Goal: Information Seeking & Learning: Compare options

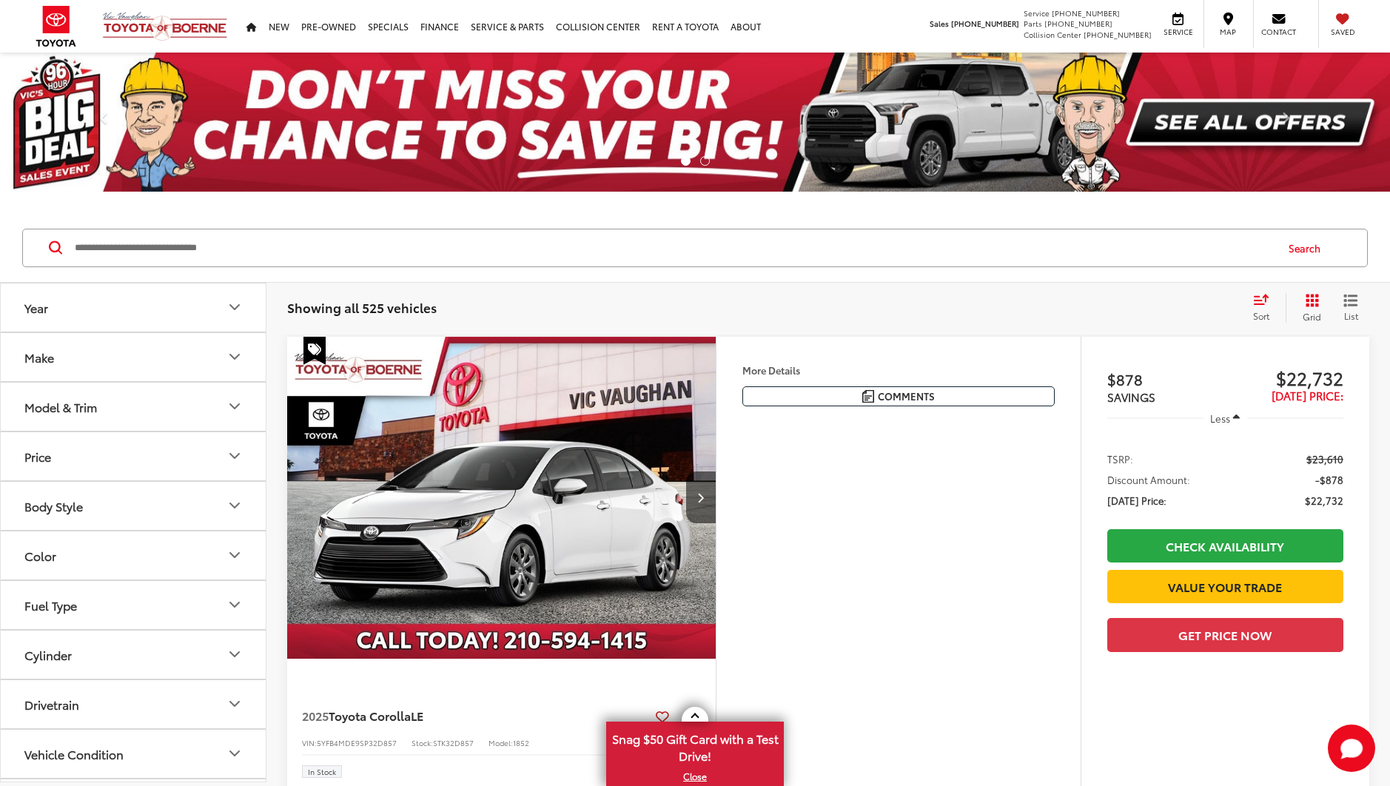
click at [233, 395] on button "Model & Trim" at bounding box center [134, 407] width 267 height 48
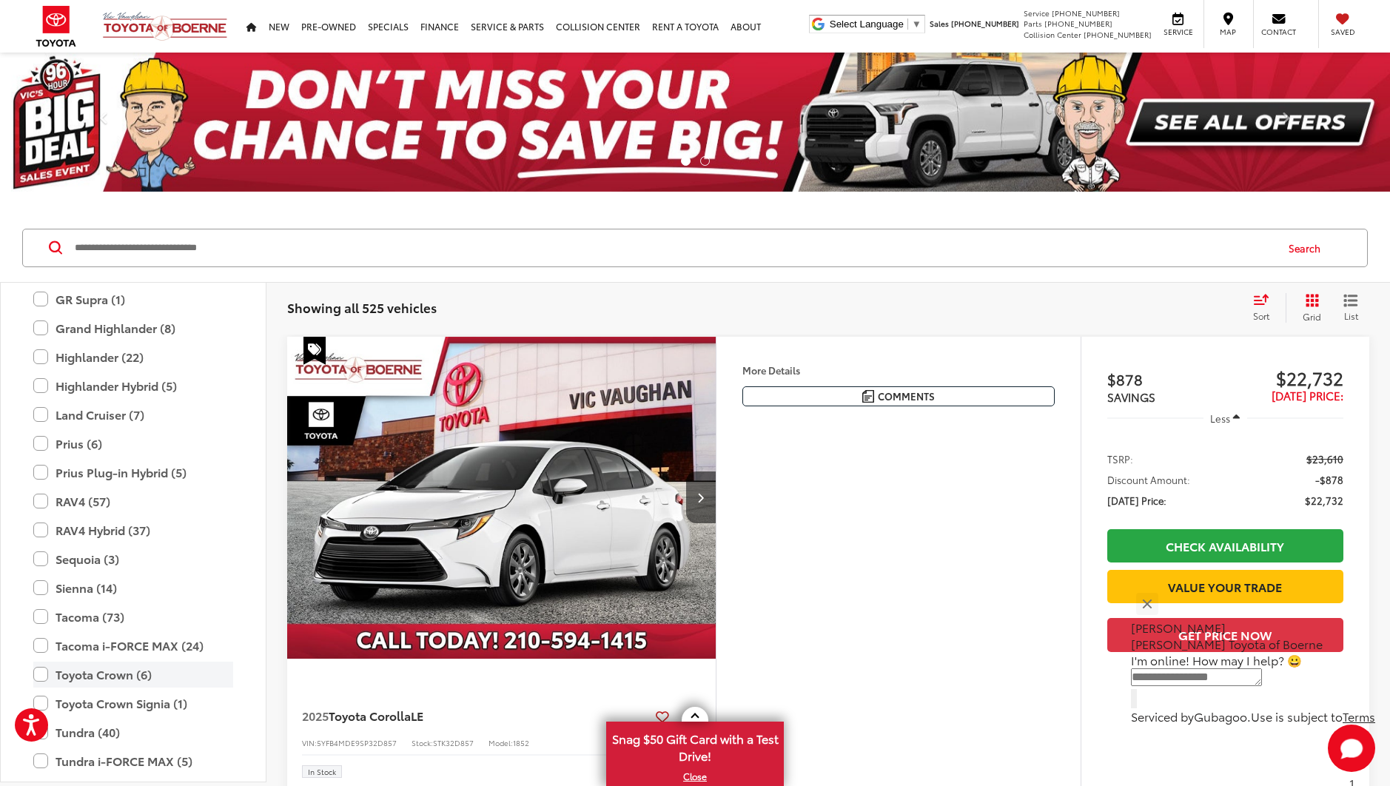
scroll to position [361, 0]
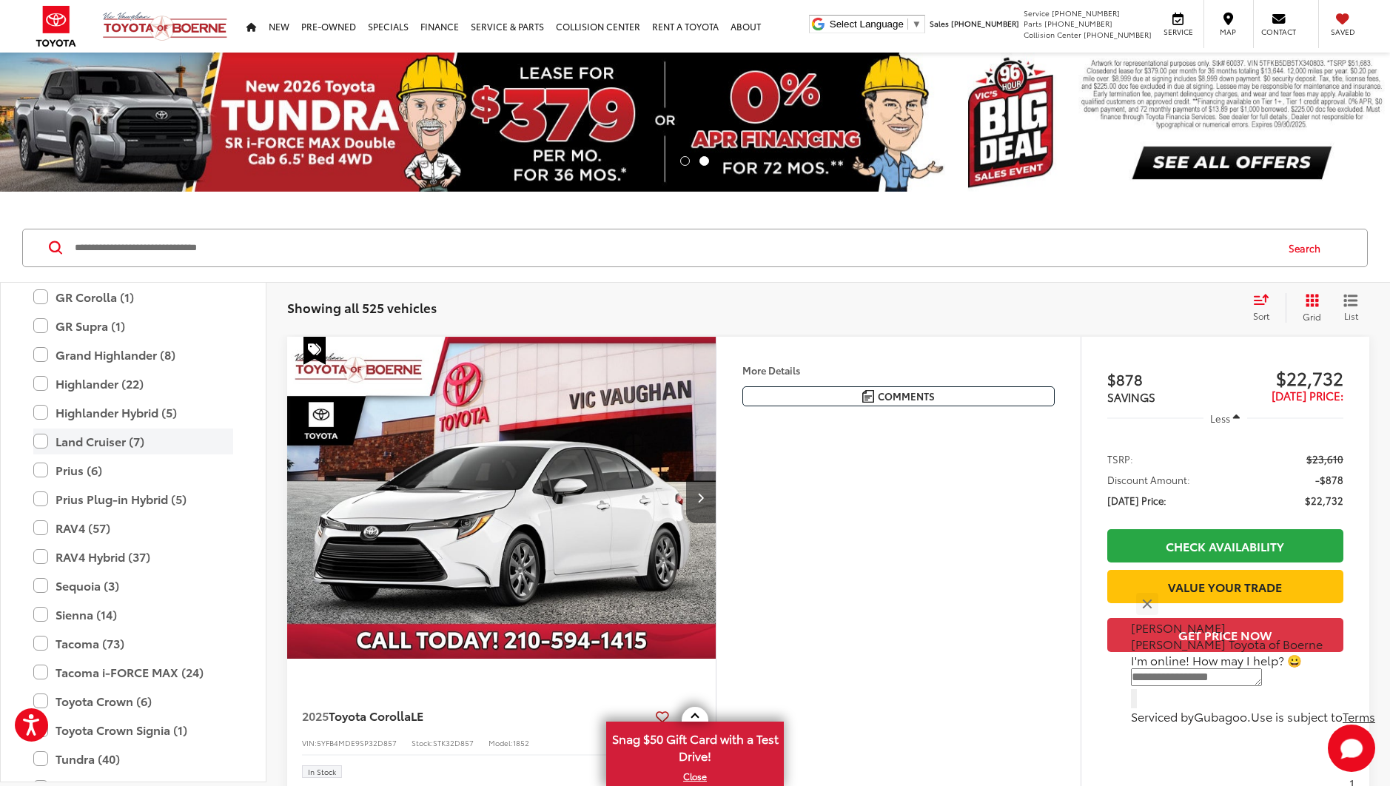
click at [36, 438] on label "Land Cruiser (7)" at bounding box center [133, 442] width 200 height 26
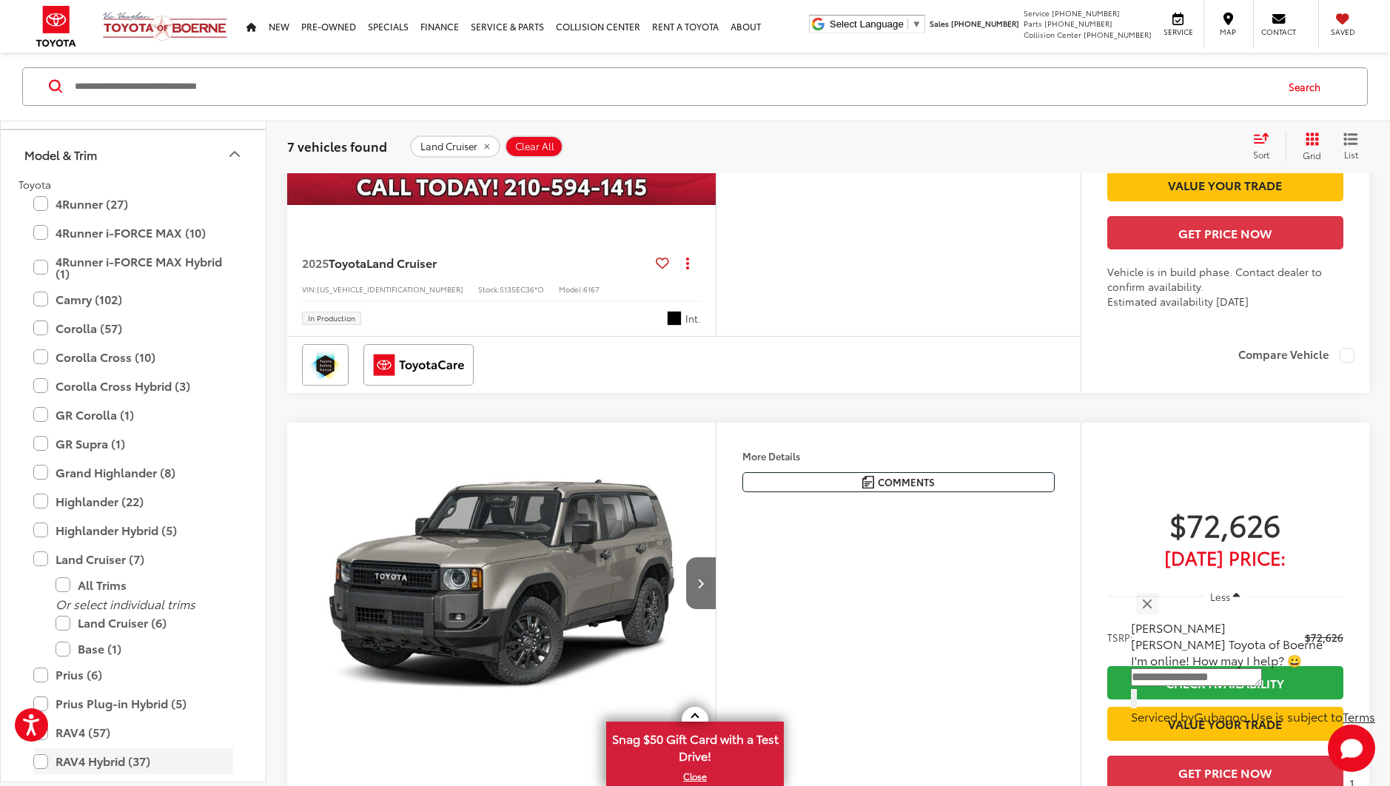
scroll to position [65, 0]
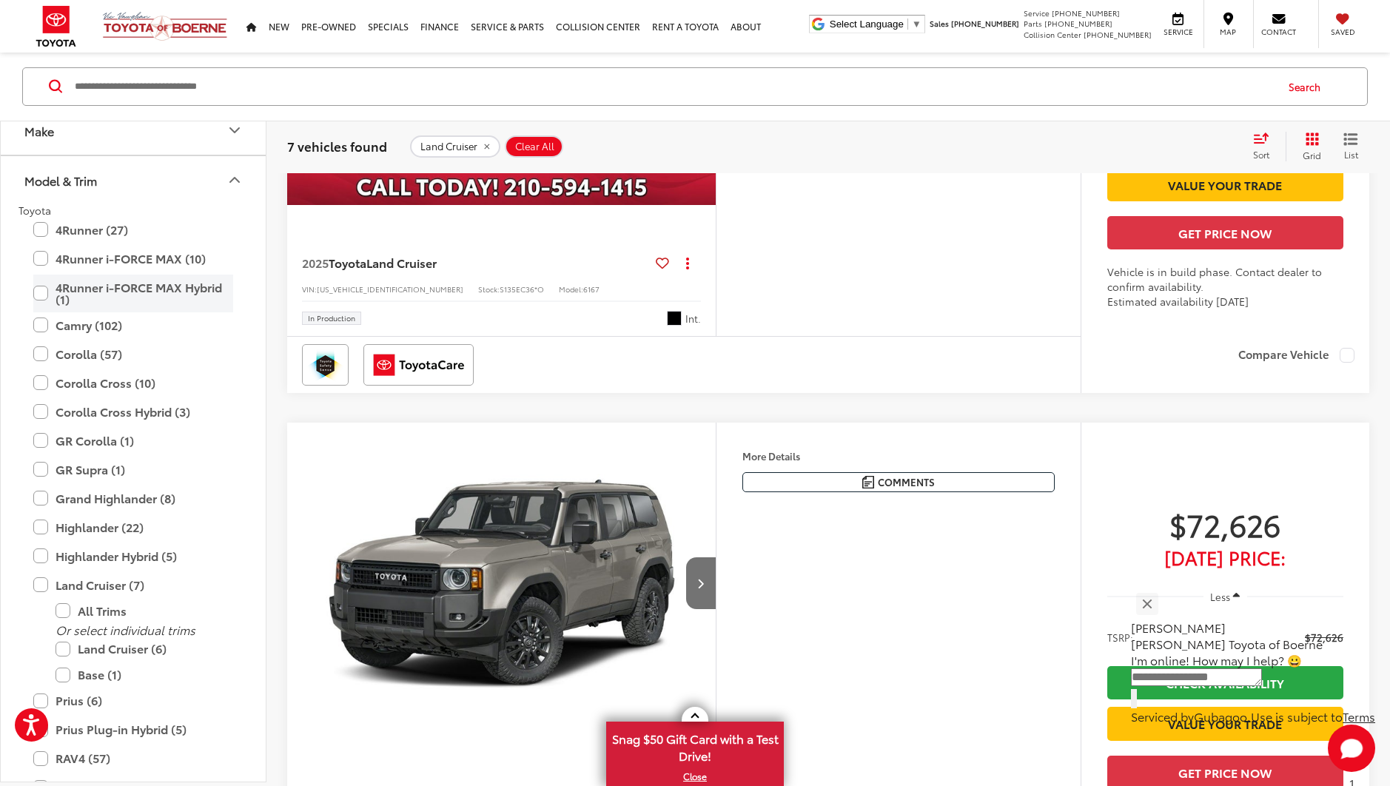
click at [34, 295] on label "4Runner i-FORCE MAX Hybrid (1)" at bounding box center [133, 294] width 200 height 38
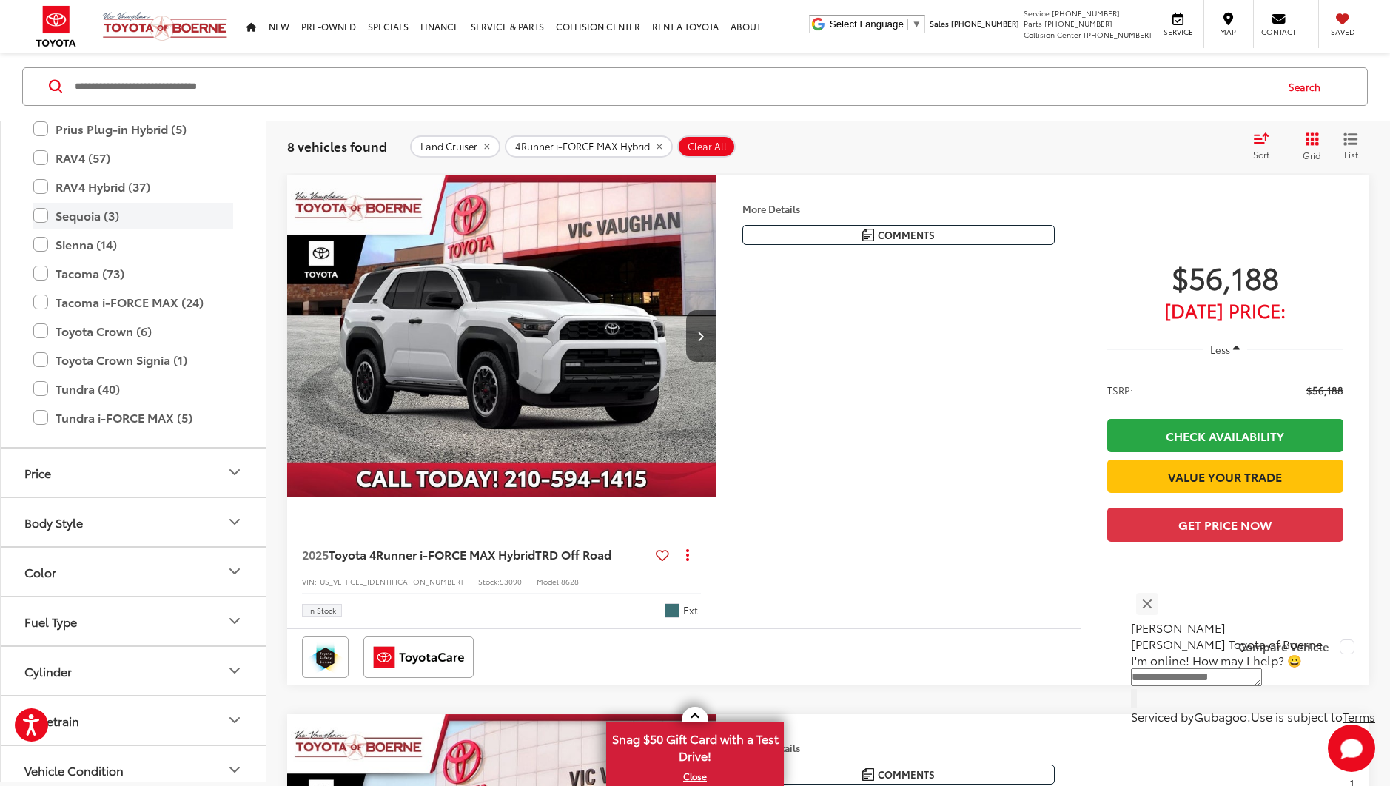
scroll to position [571, 0]
click at [39, 358] on label "Toyota Crown Signia (1)" at bounding box center [133, 359] width 200 height 26
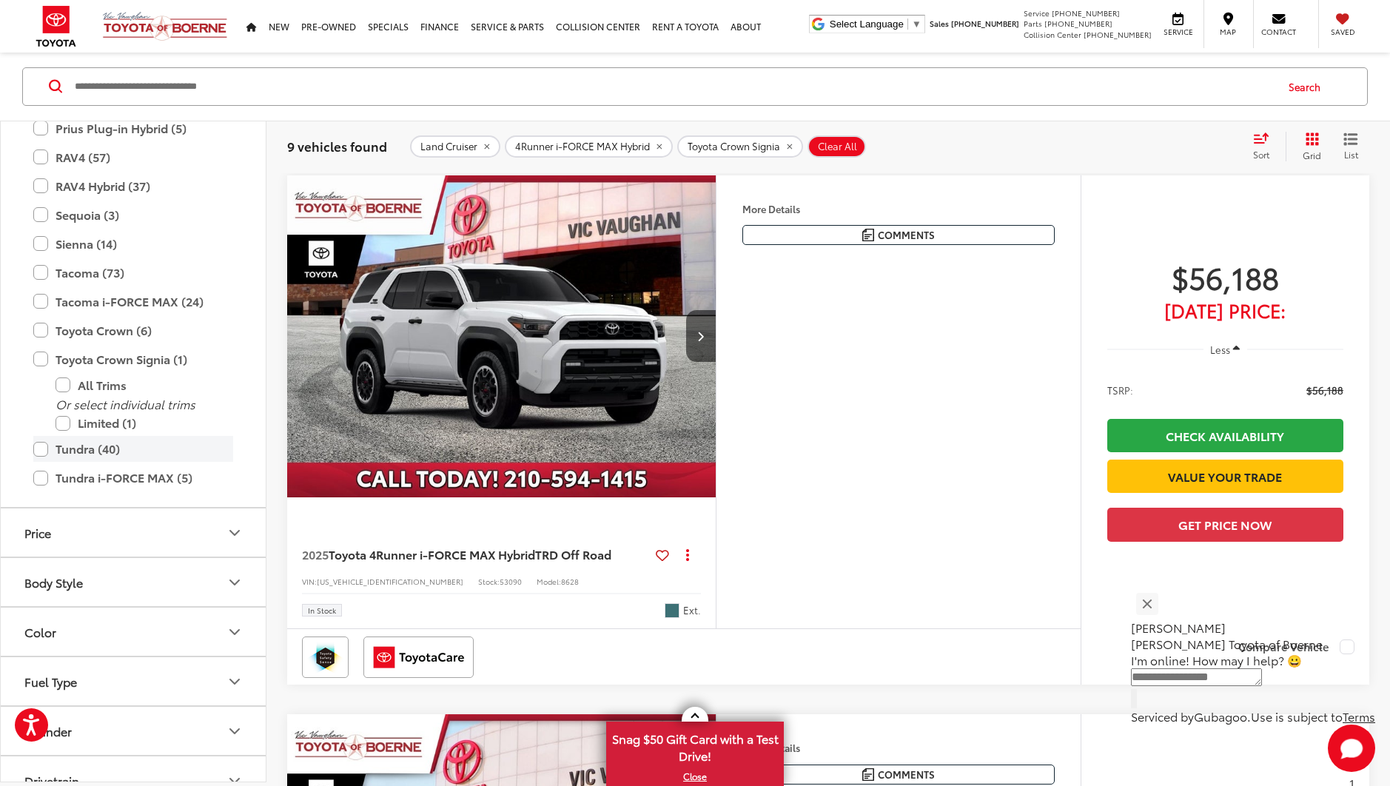
click at [42, 449] on label "Tundra (40)" at bounding box center [133, 450] width 200 height 26
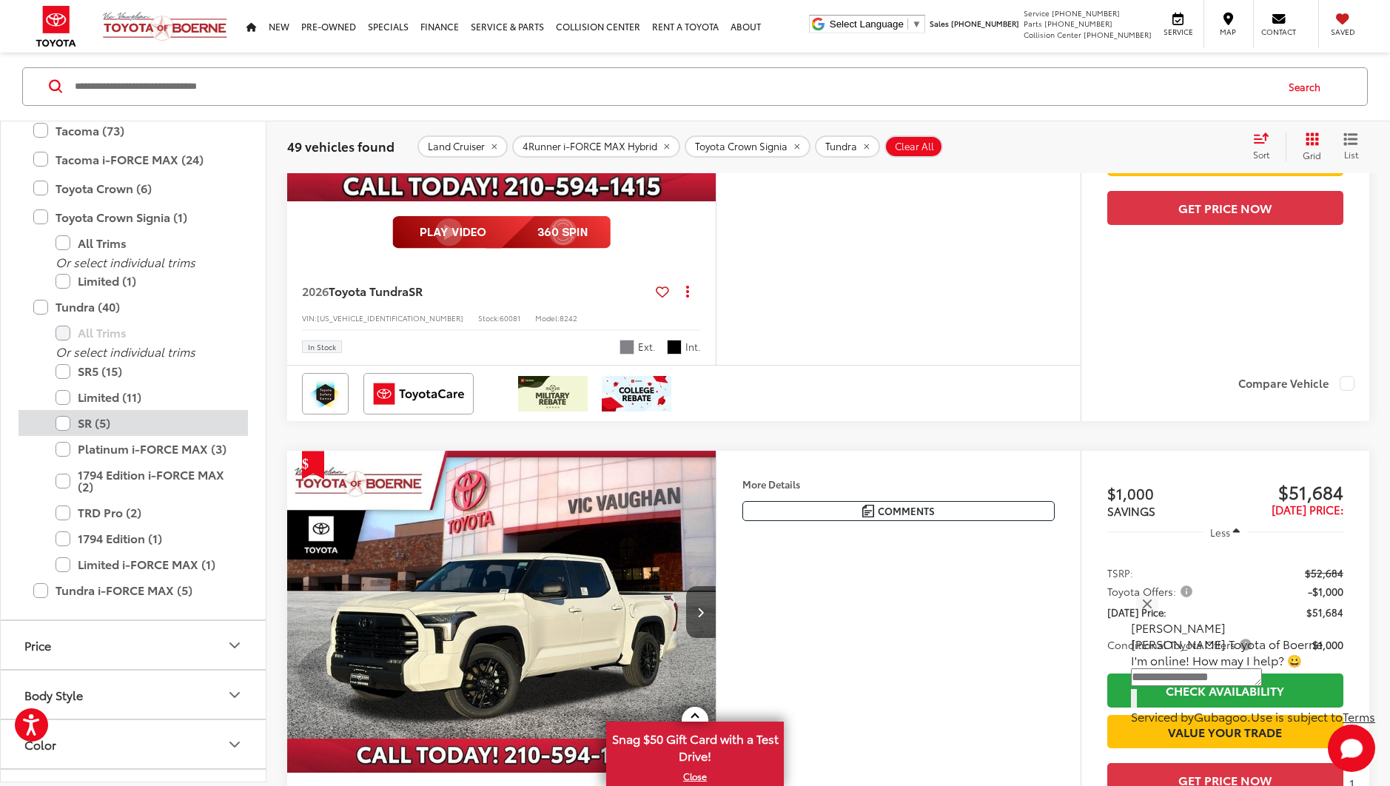
scroll to position [719, 0]
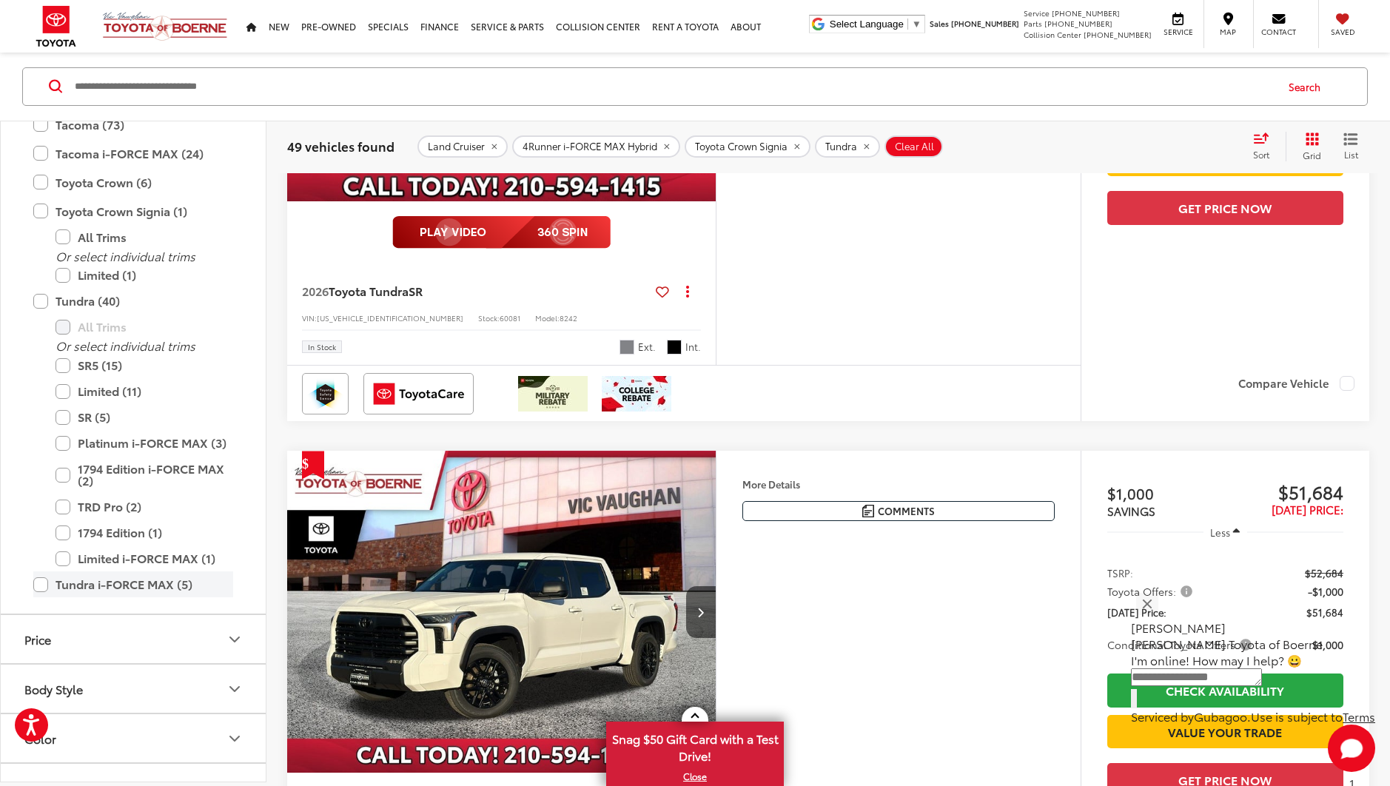
click at [38, 589] on label "Tundra i-FORCE MAX (5)" at bounding box center [133, 585] width 200 height 26
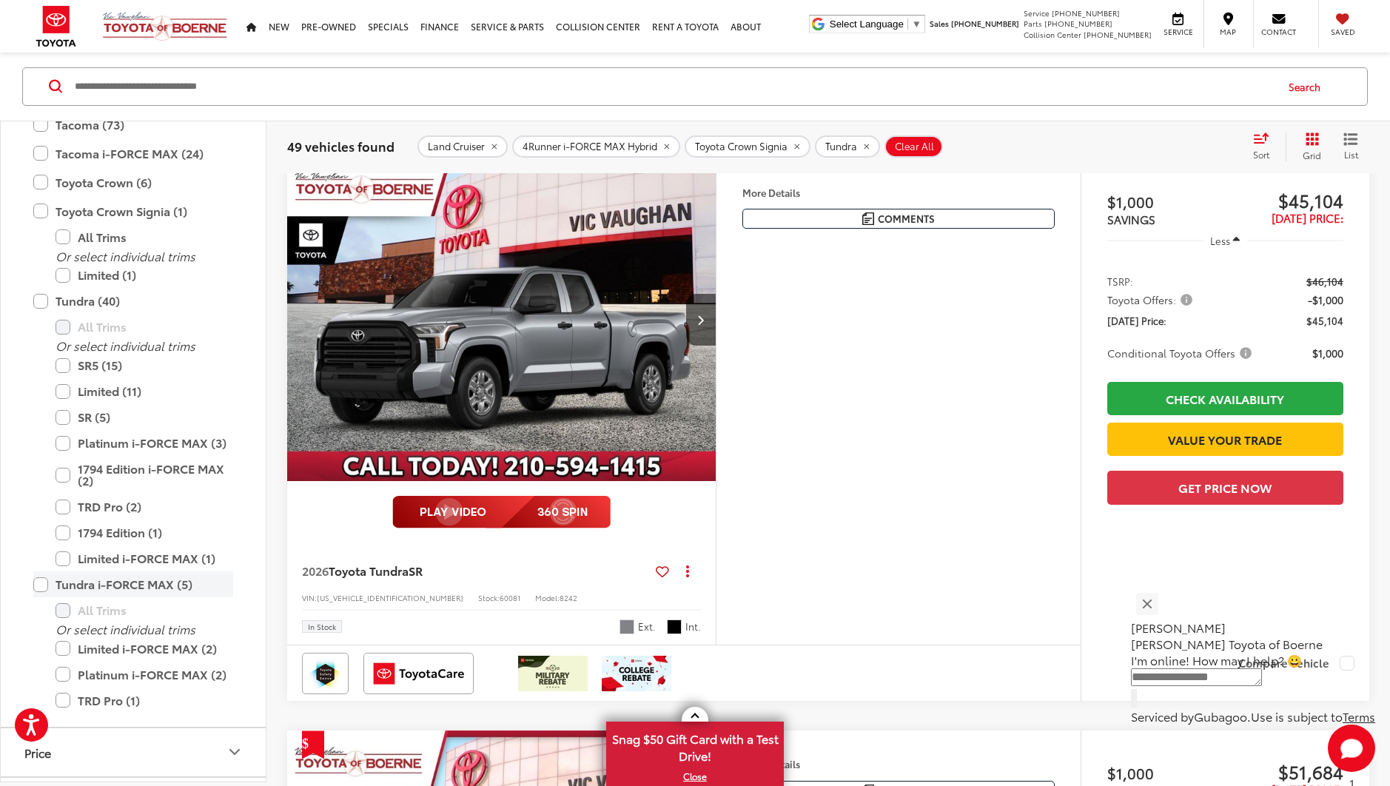
scroll to position [161, 0]
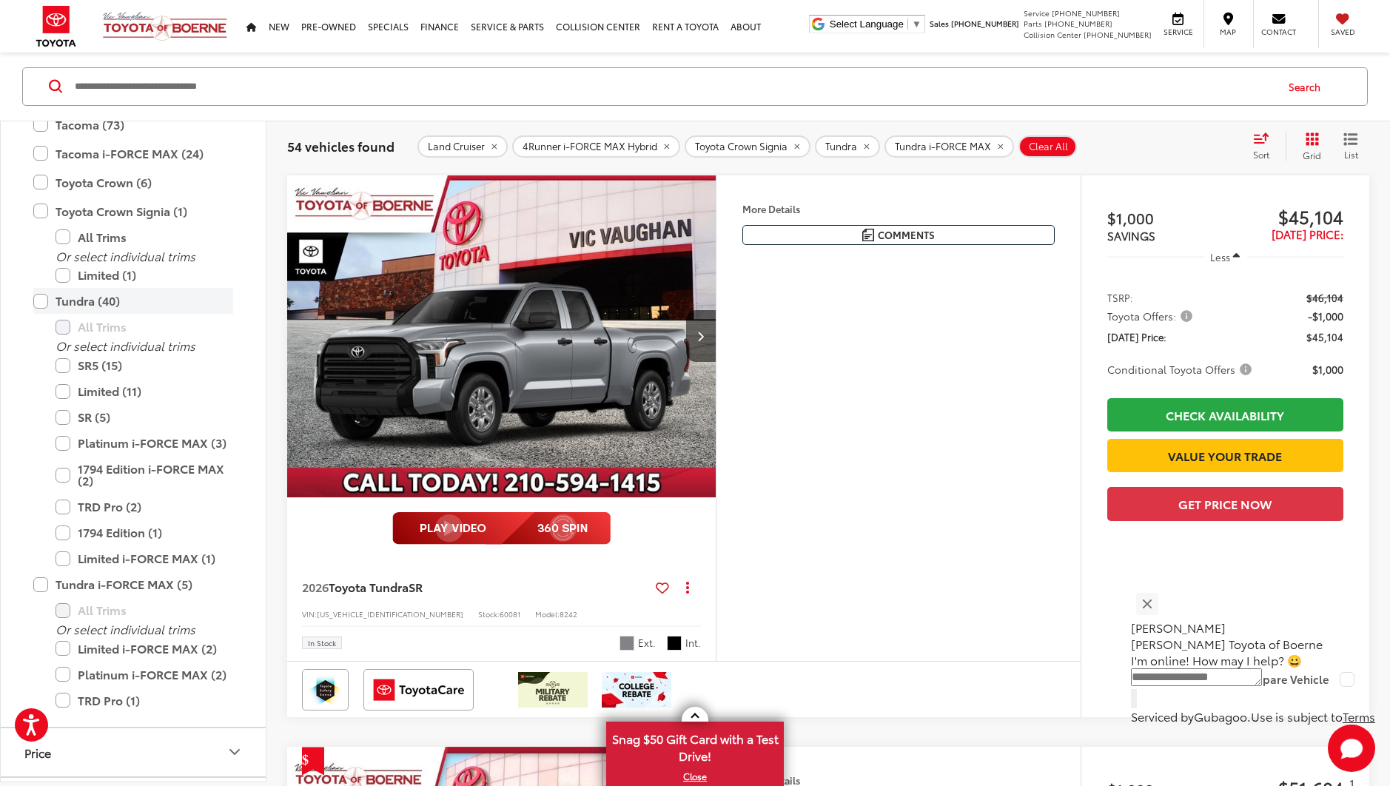
click at [46, 307] on label "Tundra (40)" at bounding box center [133, 302] width 200 height 26
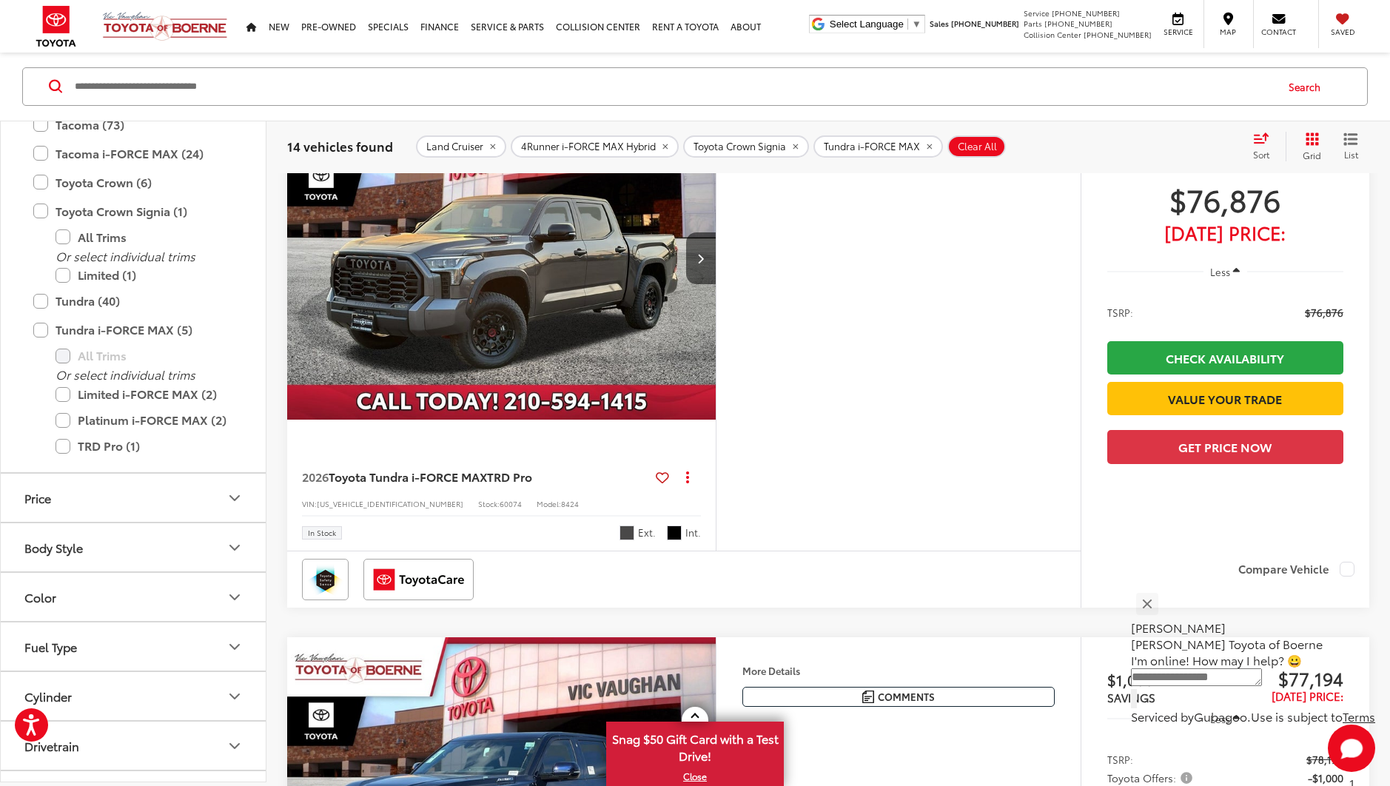
scroll to position [1864, 0]
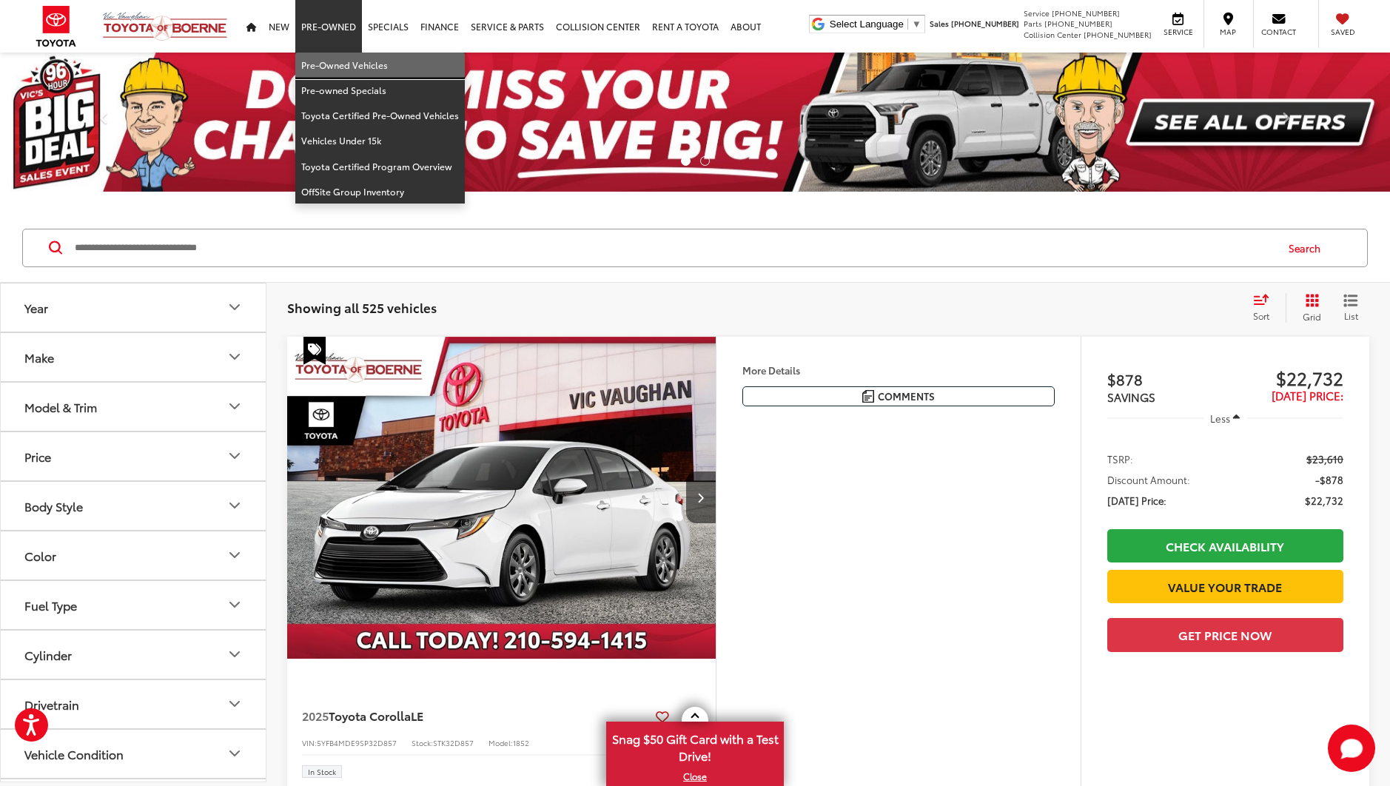
click at [332, 63] on link "Pre-Owned Vehicles" at bounding box center [380, 65] width 170 height 25
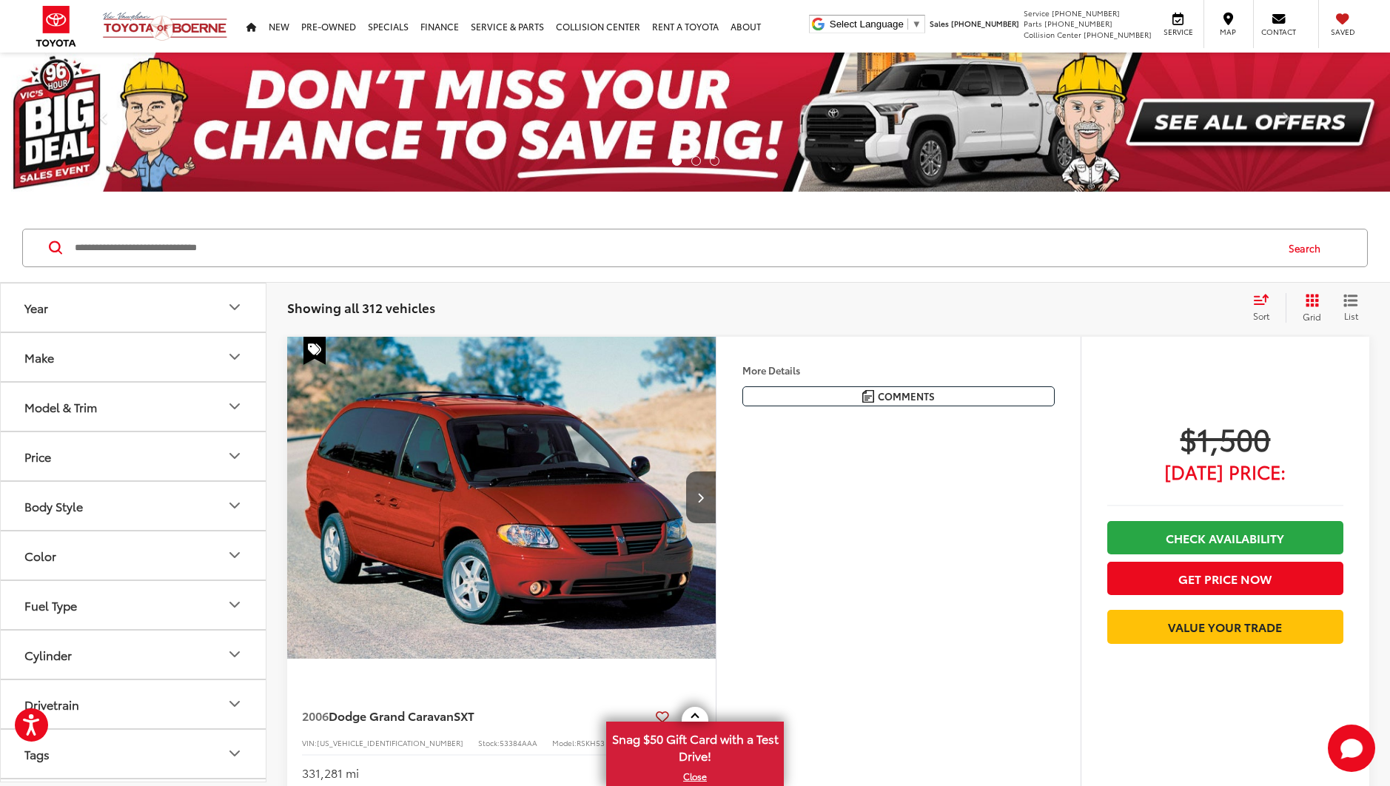
click at [218, 307] on button "Year" at bounding box center [134, 308] width 267 height 48
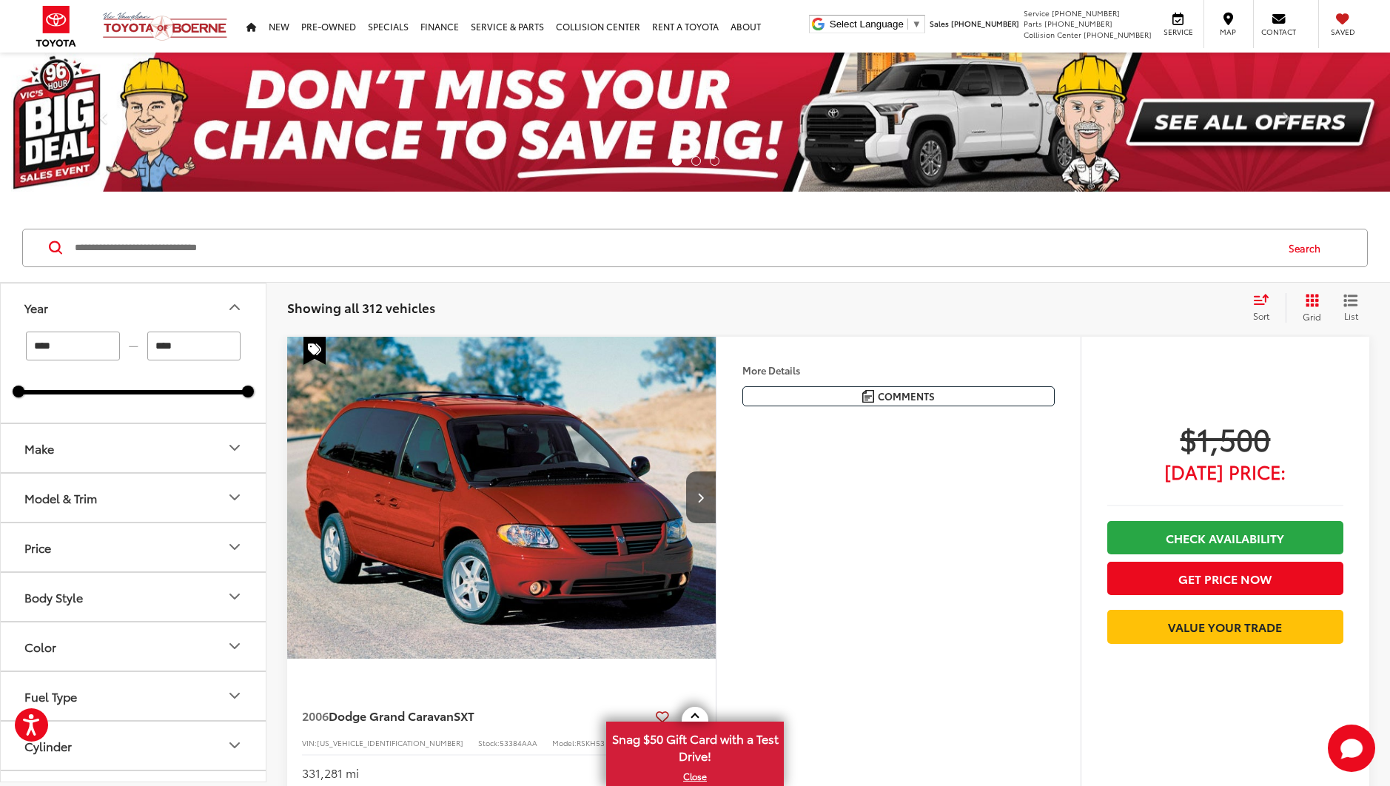
click at [218, 307] on button "Year" at bounding box center [134, 308] width 267 height 48
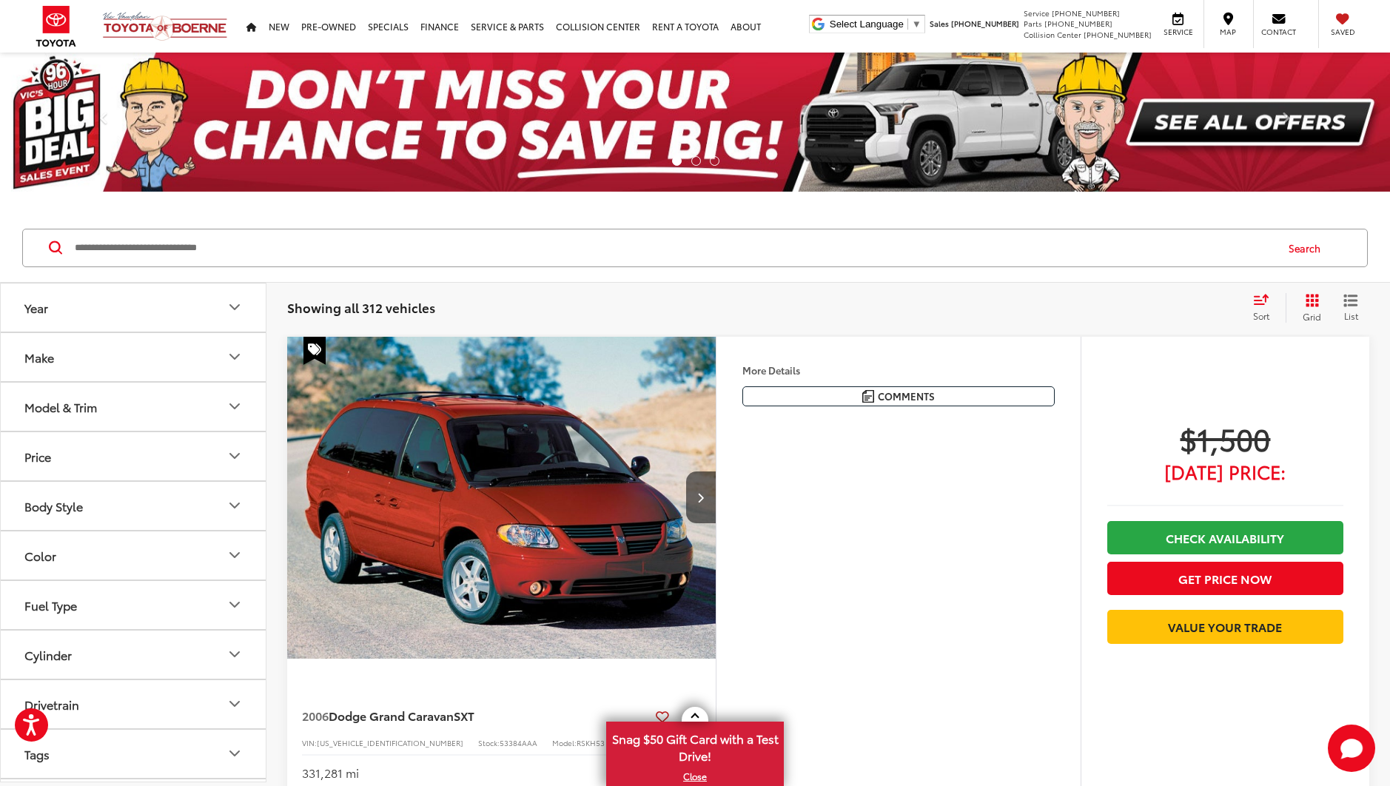
click at [230, 346] on button "Make" at bounding box center [134, 357] width 267 height 48
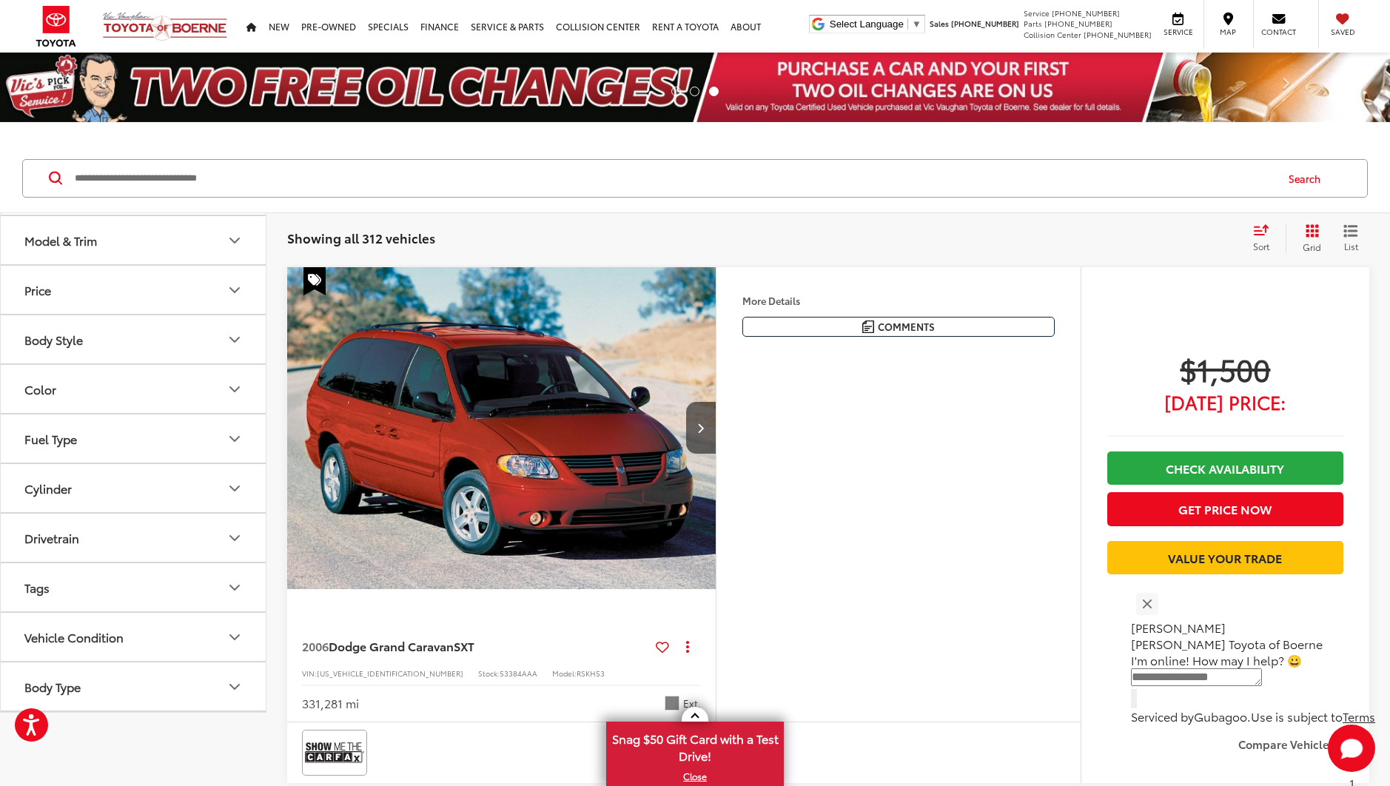
scroll to position [592, 0]
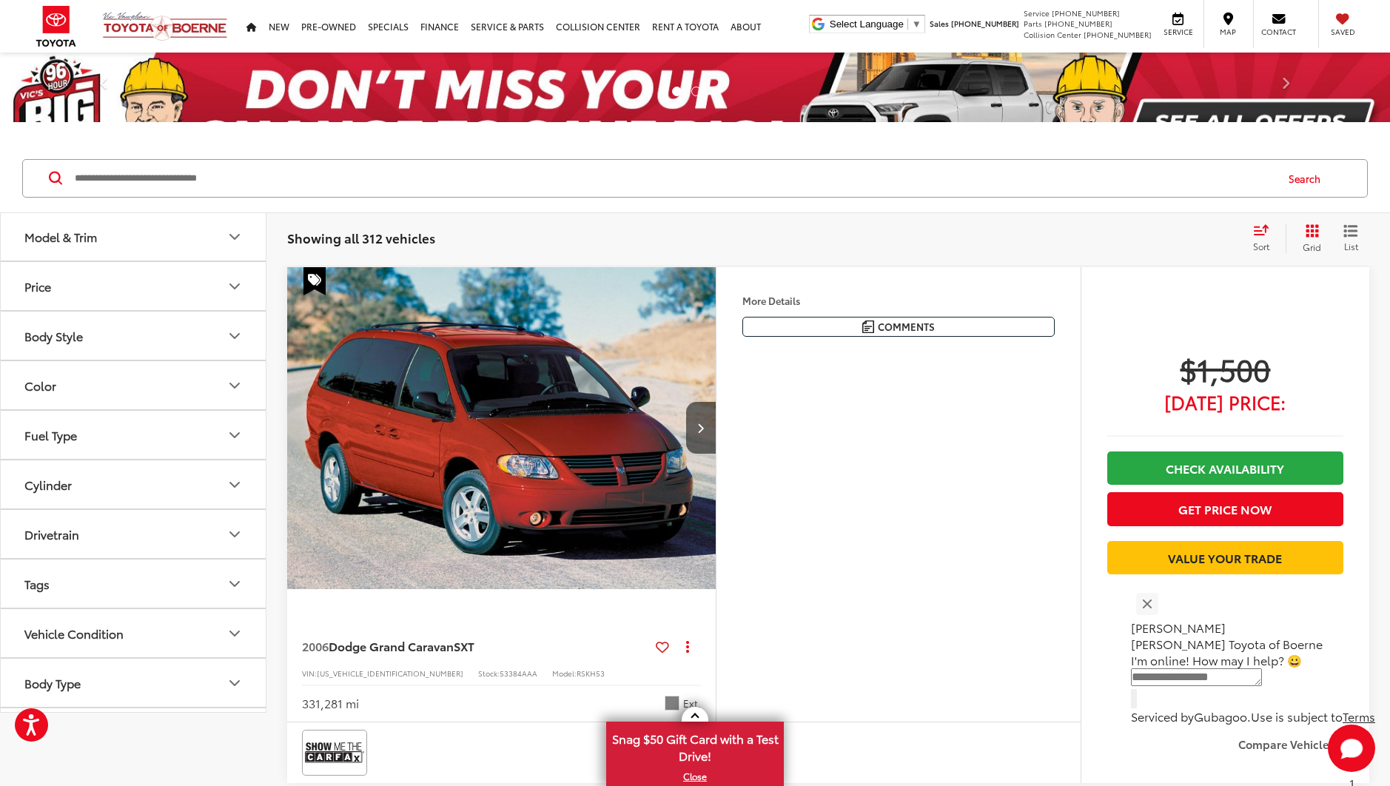
click at [66, 187] on label "Tesla (1)" at bounding box center [67, 174] width 60 height 25
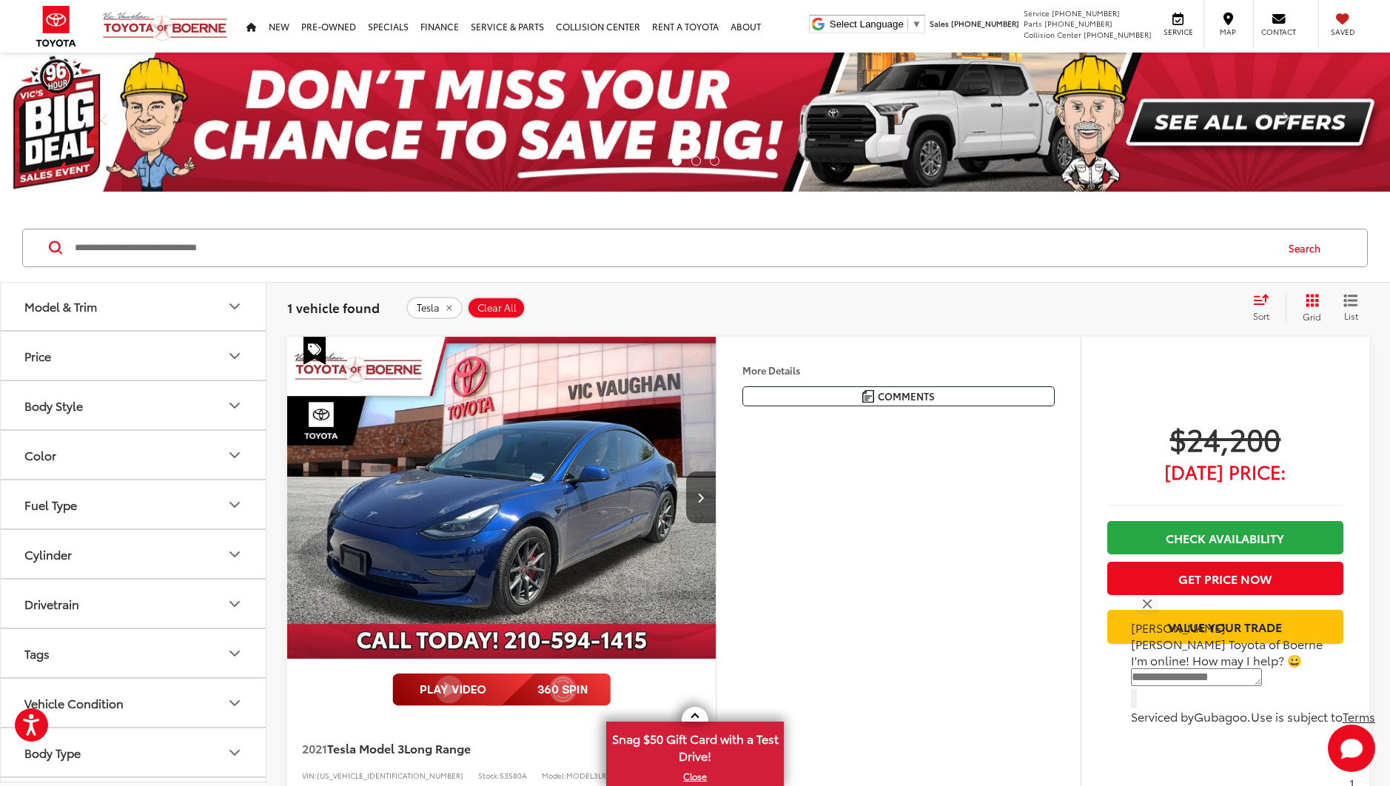
click at [67, 232] on img at bounding box center [67, 232] width 0 height 0
click at [133, 232] on img at bounding box center [133, 232] width 0 height 0
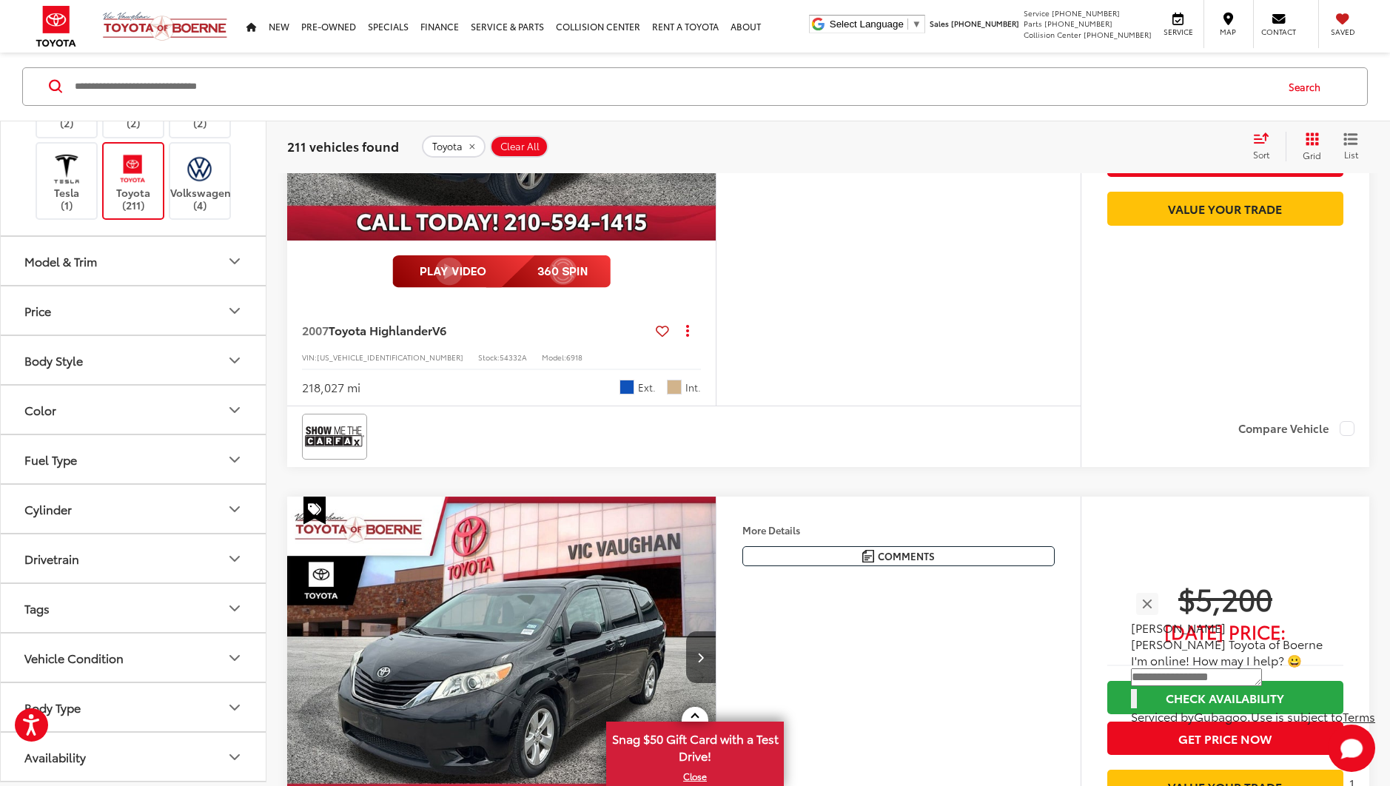
scroll to position [444, 0]
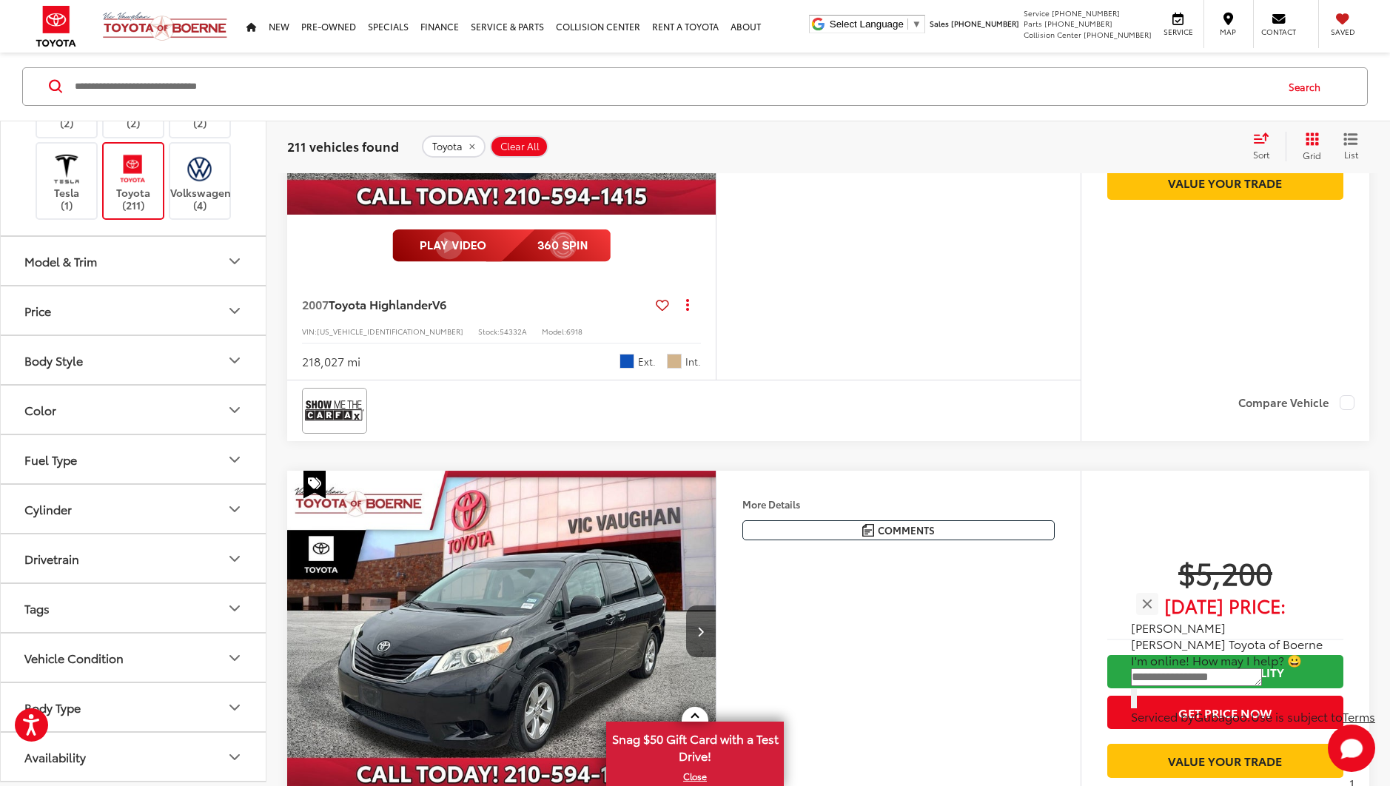
click at [237, 320] on icon "Price" at bounding box center [235, 311] width 18 height 18
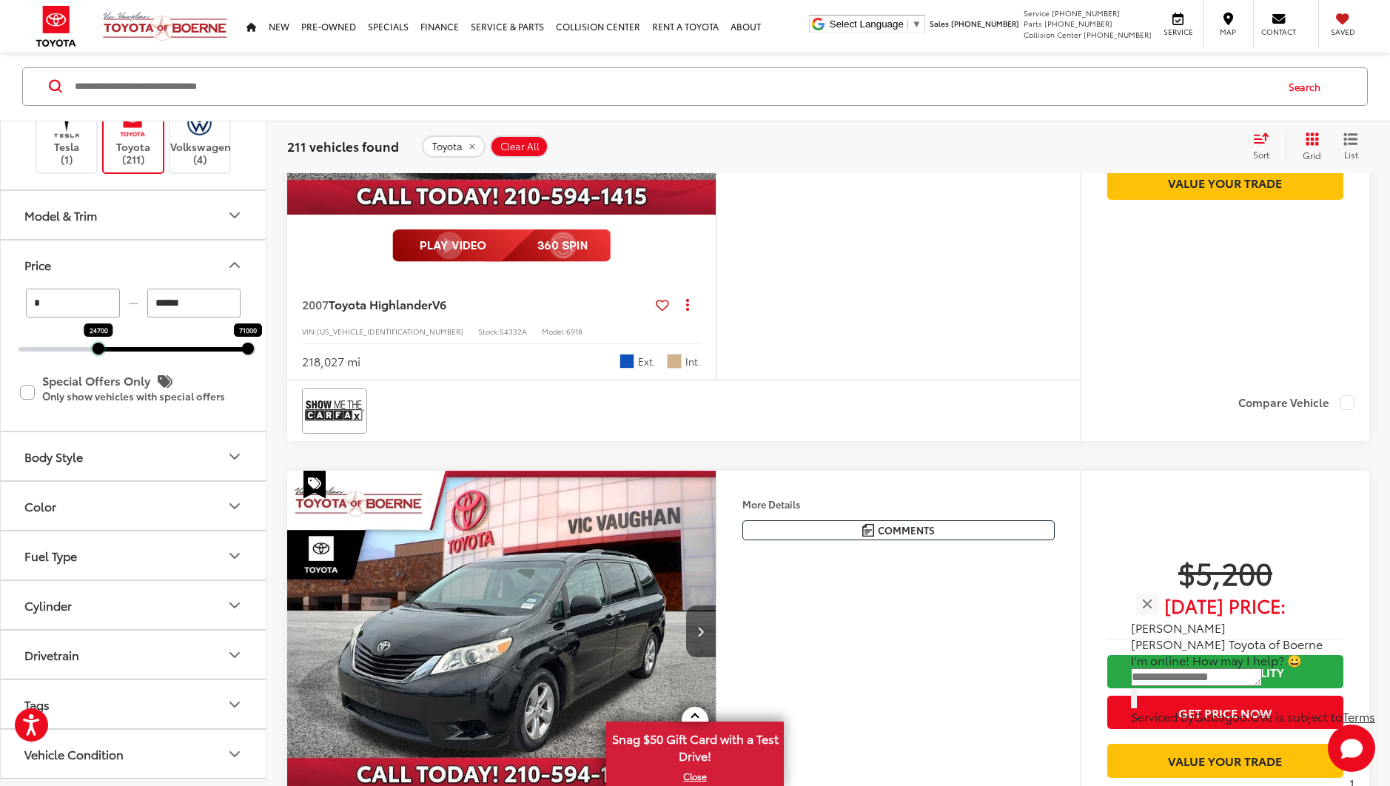
drag, startPoint x: 19, startPoint y: 630, endPoint x: 115, endPoint y: 638, distance: 96.6
click at [99, 431] on div "* — ****** 24700 71000 Special Offers Only Only show vehicles with special offe…" at bounding box center [133, 360] width 265 height 142
type input "******"
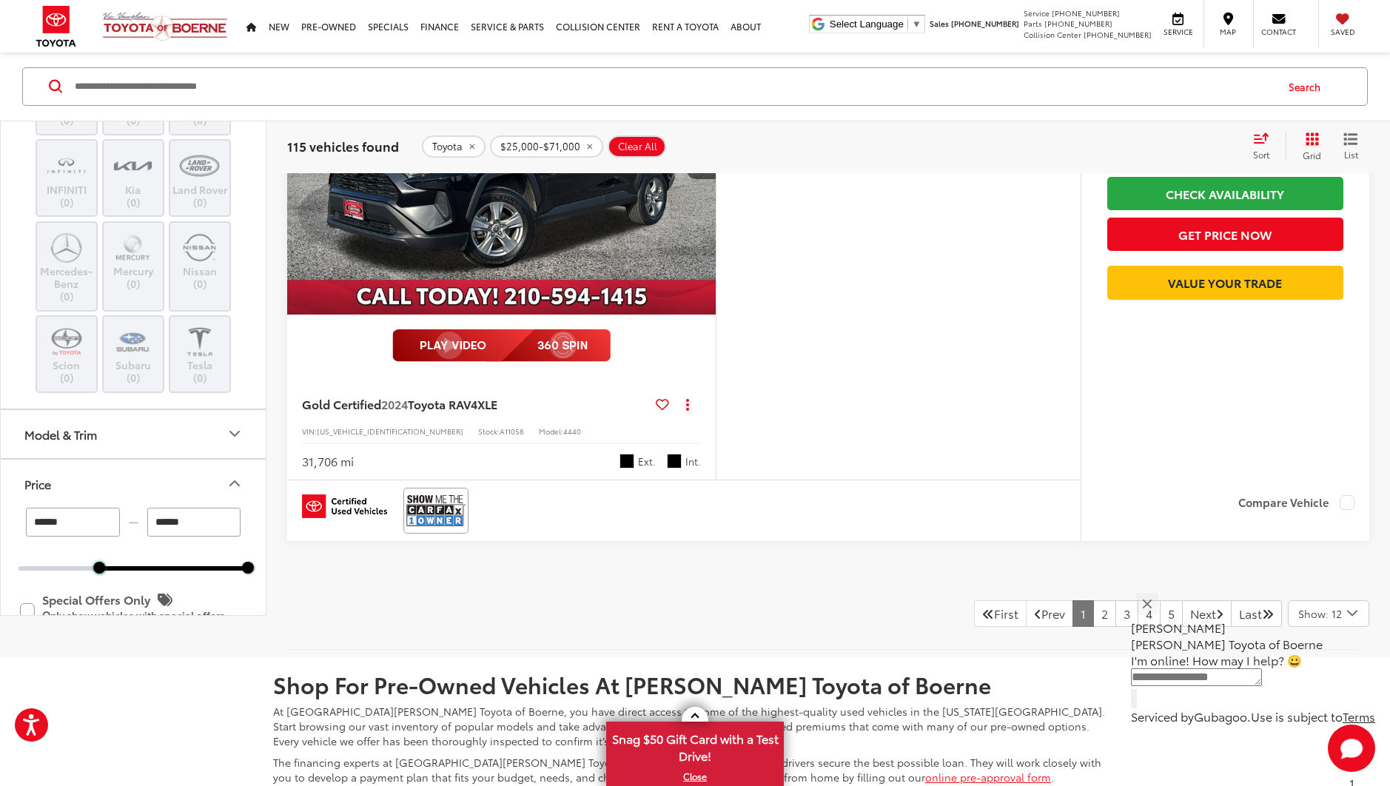
scroll to position [7047, 0]
